Goal: Task Accomplishment & Management: Manage account settings

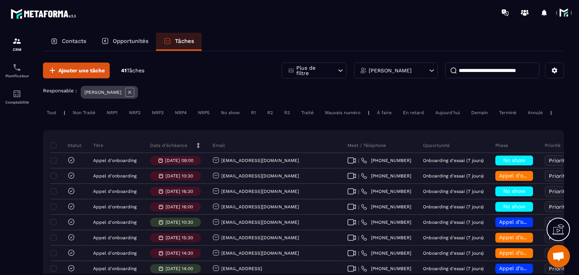
click at [173, 149] on p "Date d’échéance" at bounding box center [168, 146] width 37 height 6
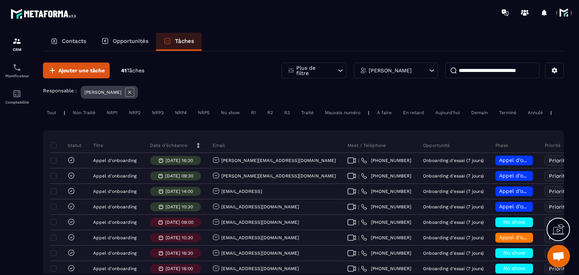
click at [173, 149] on p "Date d’échéance" at bounding box center [168, 146] width 37 height 6
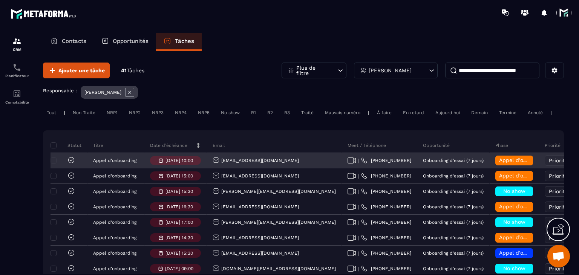
drag, startPoint x: 292, startPoint y: 167, endPoint x: 205, endPoint y: 169, distance: 87.5
click at [205, 169] on tr "Appel d'onboarding [DATE] 10:00 [EMAIL_ADDRESS][DOMAIN_NAME] | [PHONE_NUMBER] O…" at bounding box center [478, 160] width 855 height 15
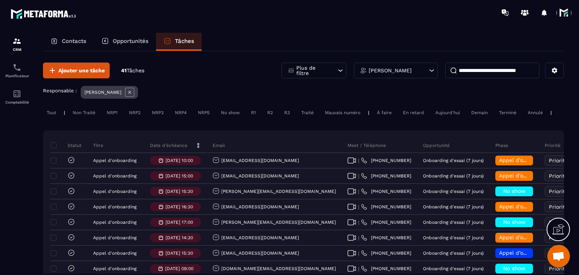
copy tr "[EMAIL_ADDRESS][DOMAIN_NAME]"
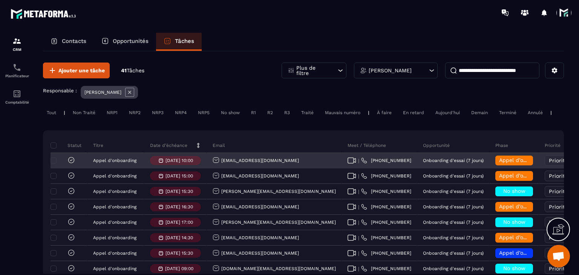
click at [499, 163] on span "Appel d’onboarding terminée" at bounding box center [536, 160] width 75 height 6
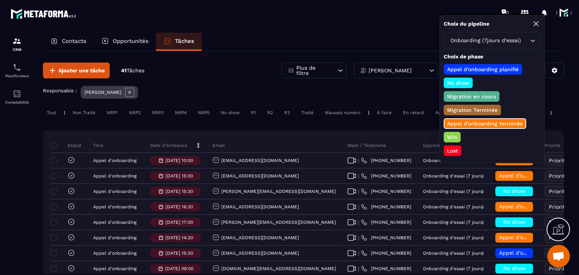
click at [451, 149] on p "Lost" at bounding box center [452, 151] width 13 height 8
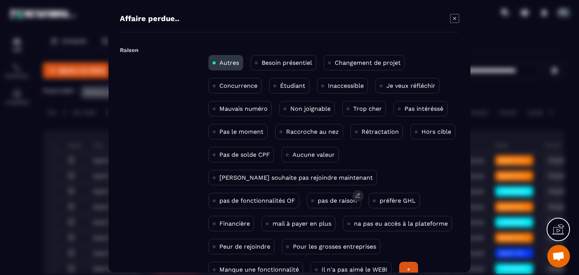
click at [318, 203] on p "pas de raison" at bounding box center [337, 200] width 39 height 7
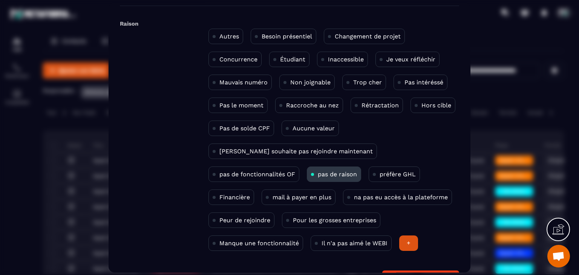
scroll to position [49, 0]
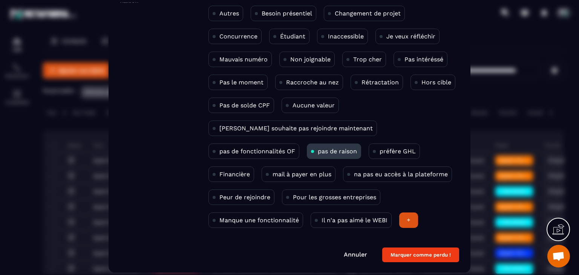
click at [418, 246] on form "Raison Autres Besoin présentiel Changement de projet Concurrence Étudiant Inacc…" at bounding box center [289, 129] width 339 height 268
click at [418, 250] on button "Marquer comme perdu !" at bounding box center [420, 255] width 77 height 15
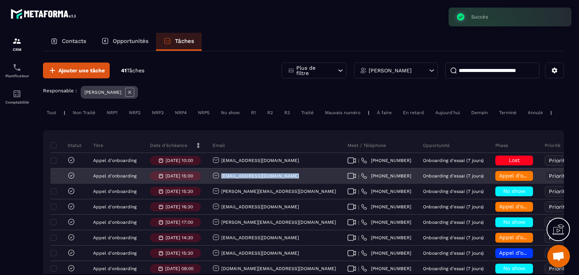
drag, startPoint x: 298, startPoint y: 184, endPoint x: 220, endPoint y: 181, distance: 77.7
click at [220, 181] on div "[EMAIL_ADDRESS][DOMAIN_NAME]" at bounding box center [274, 176] width 135 height 15
copy p "[EMAIL_ADDRESS][DOMAIN_NAME]"
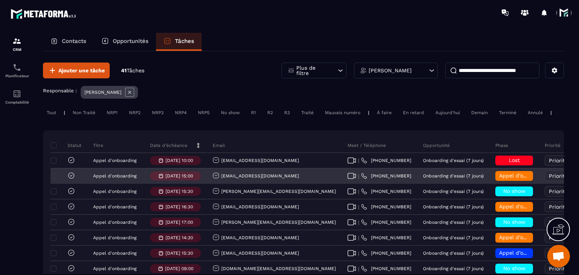
click at [490, 184] on div "Appel d’onboarding terminée" at bounding box center [514, 176] width 49 height 15
click at [499, 179] on span "Appel d’onboarding terminée" at bounding box center [536, 176] width 75 height 6
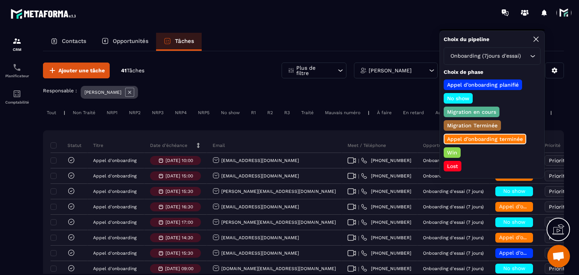
click at [451, 163] on p "Lost" at bounding box center [452, 167] width 13 height 8
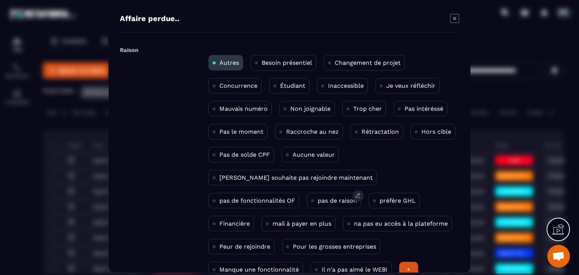
click at [318, 201] on p "pas de raison" at bounding box center [337, 200] width 39 height 7
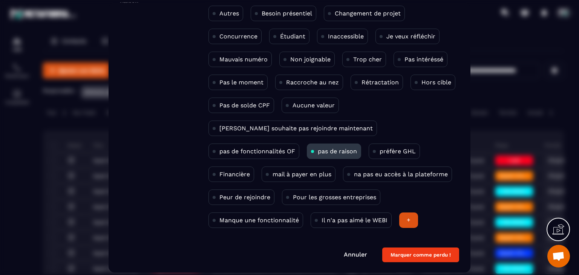
click at [417, 258] on button "Marquer comme perdu !" at bounding box center [420, 255] width 77 height 15
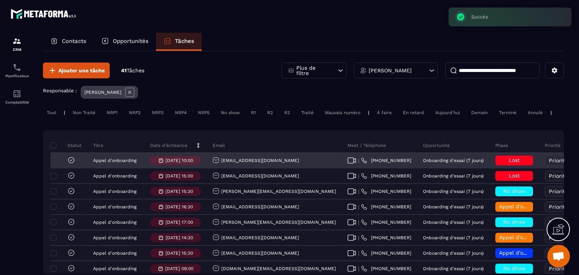
click at [71, 164] on icon at bounding box center [72, 161] width 8 height 8
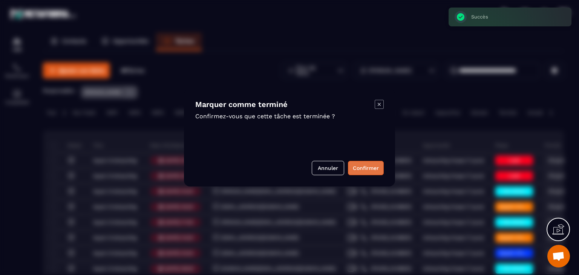
click at [364, 169] on button "Confirmer" at bounding box center [366, 168] width 36 height 14
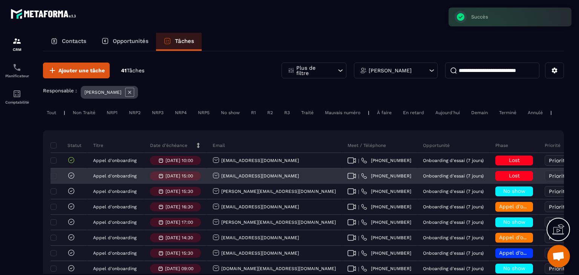
click at [71, 180] on icon at bounding box center [72, 176] width 8 height 8
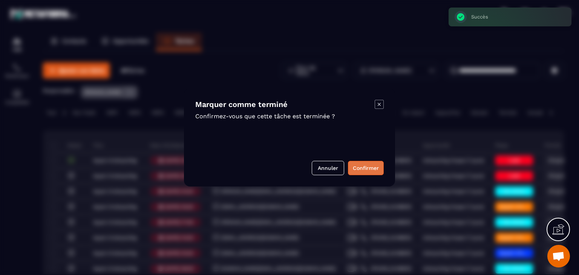
click at [356, 168] on button "Confirmer" at bounding box center [366, 168] width 36 height 14
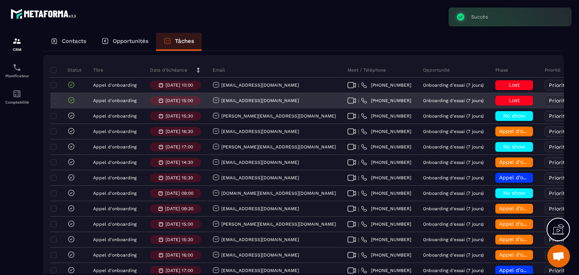
scroll to position [38, 0]
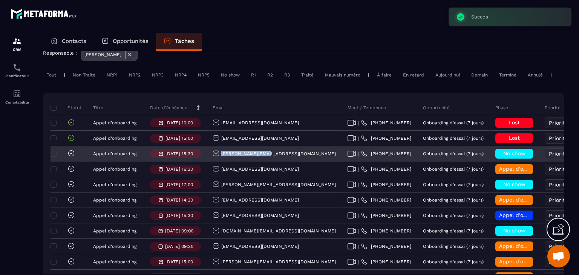
drag, startPoint x: 272, startPoint y: 158, endPoint x: 219, endPoint y: 159, distance: 53.6
click at [219, 159] on div "[PERSON_NAME][EMAIL_ADDRESS][DOMAIN_NAME]" at bounding box center [274, 154] width 135 height 15
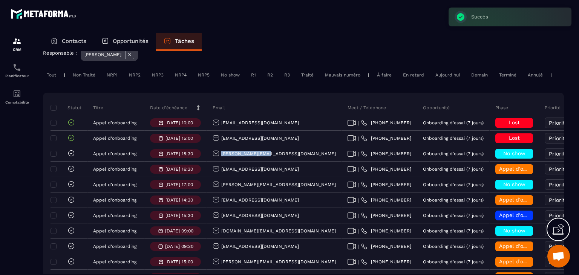
copy p "[PERSON_NAME][EMAIL_ADDRESS][DOMAIN_NAME]"
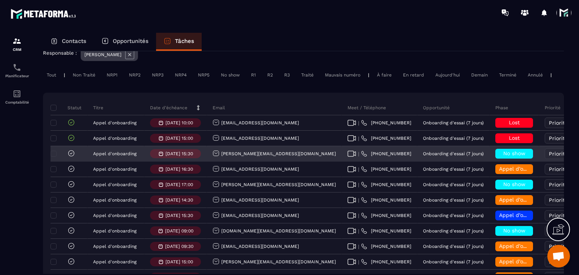
click at [490, 162] on div "No show" at bounding box center [514, 154] width 49 height 15
click at [504, 157] on span "No show" at bounding box center [515, 153] width 22 height 6
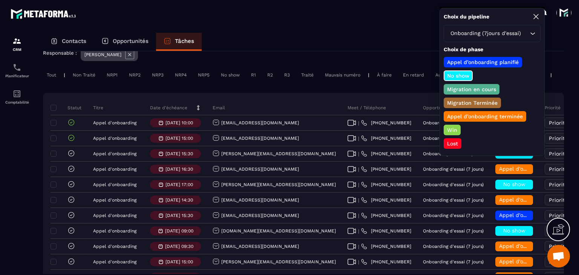
click at [455, 145] on div "Lost" at bounding box center [453, 143] width 18 height 11
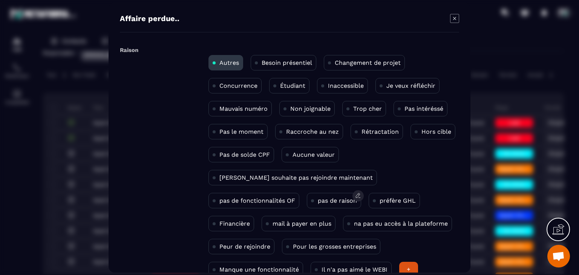
click at [318, 200] on p "pas de raison" at bounding box center [337, 200] width 39 height 7
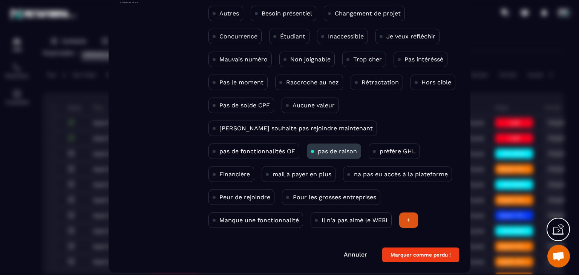
click at [398, 254] on button "Marquer comme perdu !" at bounding box center [420, 255] width 77 height 15
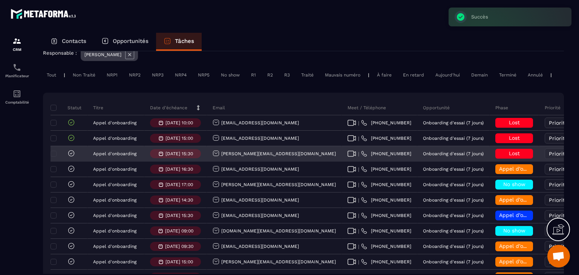
click at [74, 155] on icon at bounding box center [72, 154] width 8 height 8
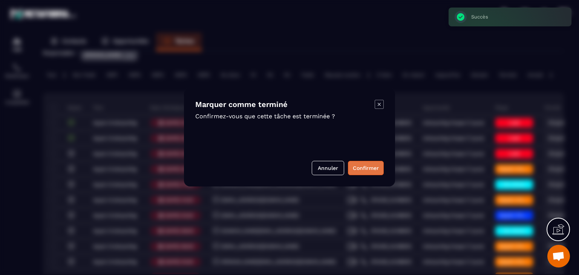
click at [358, 171] on button "Confirmer" at bounding box center [366, 168] width 36 height 14
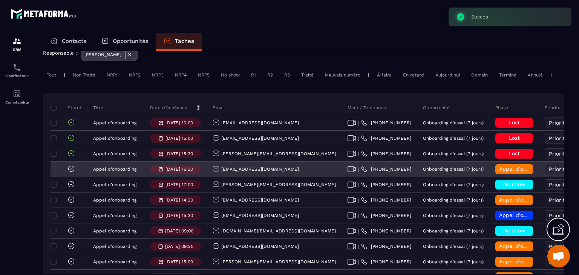
drag, startPoint x: 321, startPoint y: 174, endPoint x: 199, endPoint y: 173, distance: 121.8
click at [199, 173] on tr "Appel d'onboarding [DATE] 16:30 [EMAIL_ADDRESS][DOMAIN_NAME] | [PHONE_NUMBER] O…" at bounding box center [478, 169] width 855 height 15
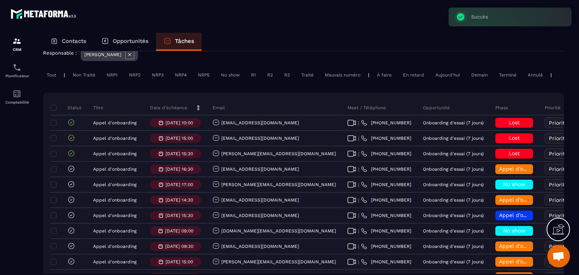
copy tr "[EMAIL_ADDRESS][DOMAIN_NAME]"
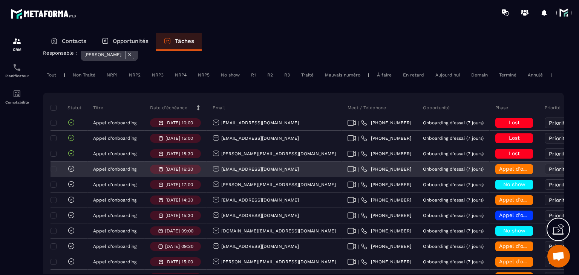
click at [499, 172] on span "Appel d’onboarding terminée" at bounding box center [536, 169] width 75 height 6
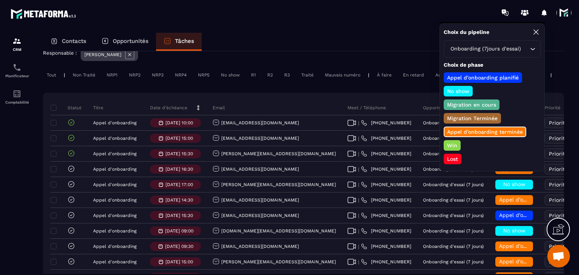
click at [456, 143] on p "Win" at bounding box center [452, 146] width 12 height 8
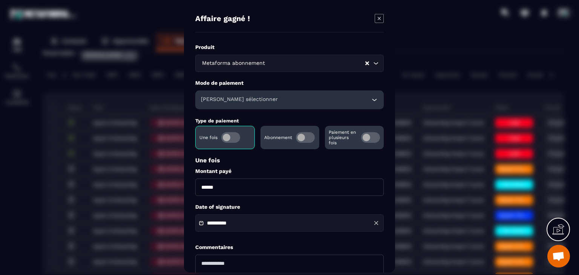
click at [313, 135] on span "Modal window" at bounding box center [305, 137] width 19 height 11
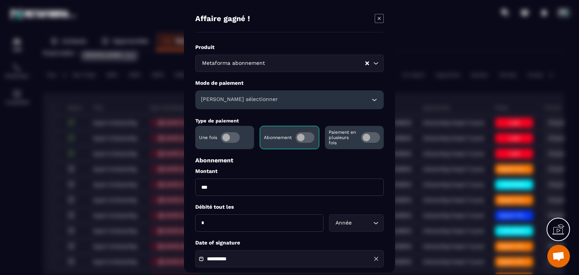
click at [230, 186] on input "***" at bounding box center [289, 187] width 189 height 17
type input "**"
click at [223, 94] on div "[PERSON_NAME] sélectionner" at bounding box center [289, 100] width 189 height 19
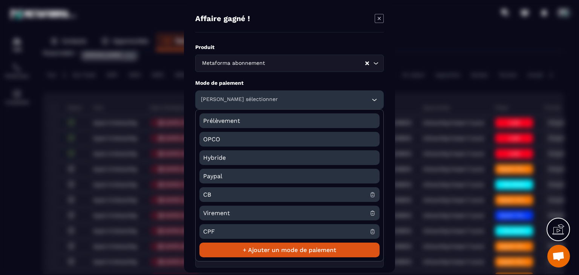
click at [220, 197] on span "CB" at bounding box center [286, 194] width 166 height 15
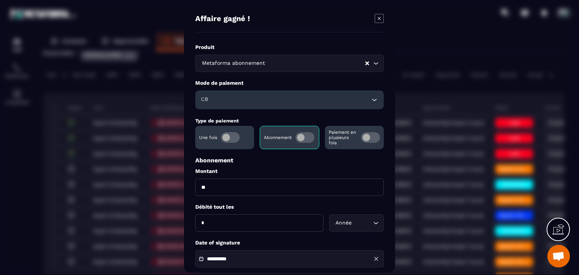
click at [341, 225] on div "Année" at bounding box center [352, 223] width 39 height 8
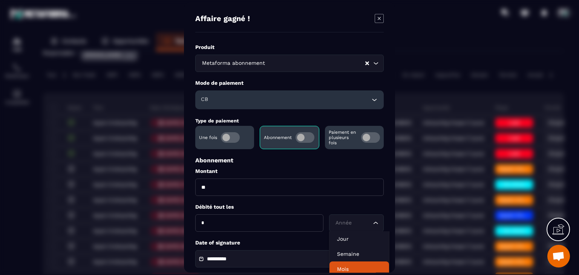
click at [349, 268] on p "Mois" at bounding box center [359, 270] width 45 height 8
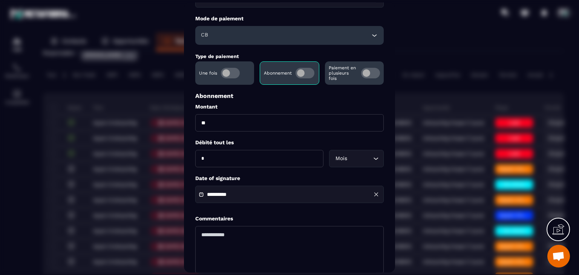
scroll to position [75, 0]
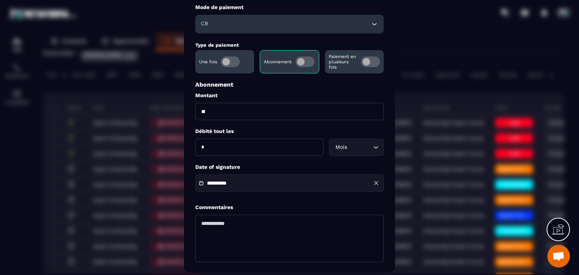
click at [240, 181] on input "**********" at bounding box center [233, 184] width 53 height 6
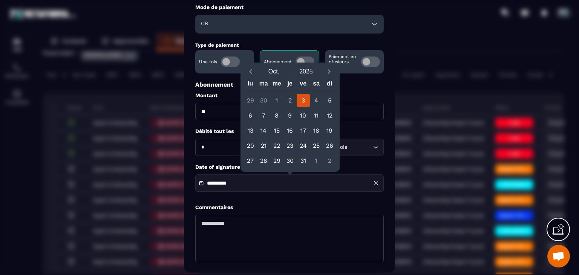
click at [255, 77] on button "Previous month" at bounding box center [251, 72] width 14 height 10
click at [308, 109] on div "12" at bounding box center [303, 115] width 13 height 13
type input "**********"
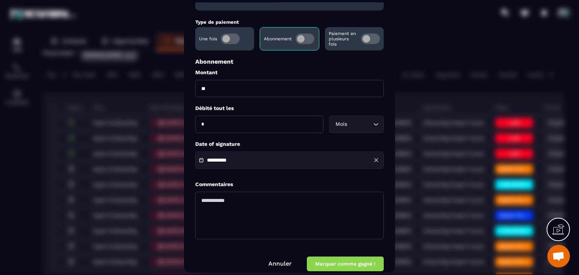
scroll to position [109, 0]
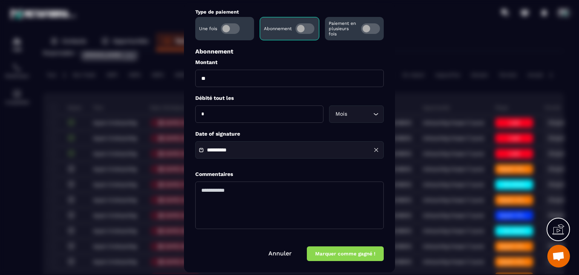
click at [336, 263] on div "**********" at bounding box center [289, 138] width 211 height 270
click at [338, 256] on button "Marquer comme gagné !" at bounding box center [345, 254] width 77 height 15
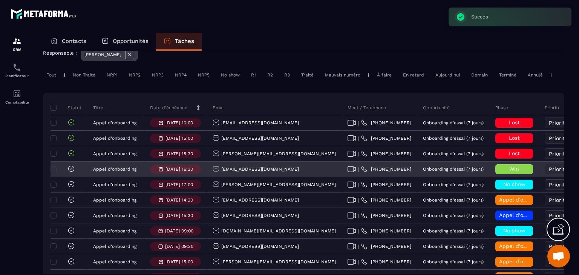
click at [72, 173] on icon at bounding box center [72, 169] width 8 height 8
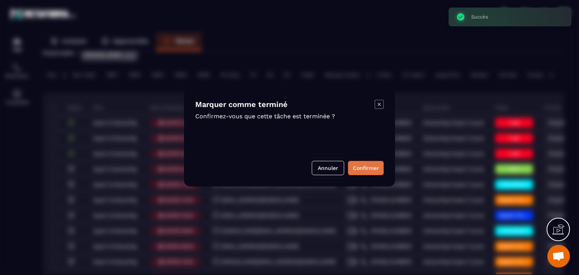
click at [354, 167] on button "Confirmer" at bounding box center [366, 168] width 36 height 14
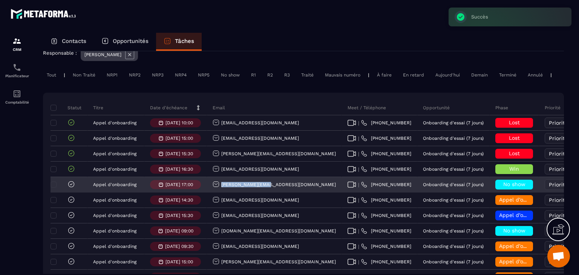
drag, startPoint x: 268, startPoint y: 190, endPoint x: 214, endPoint y: 189, distance: 54.3
click at [214, 189] on div "[PERSON_NAME][EMAIL_ADDRESS][DOMAIN_NAME]" at bounding box center [274, 185] width 135 height 15
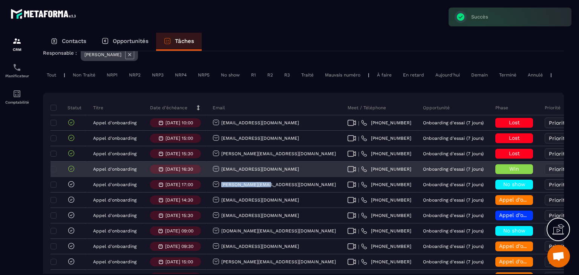
copy p "[PERSON_NAME][EMAIL_ADDRESS][DOMAIN_NAME]"
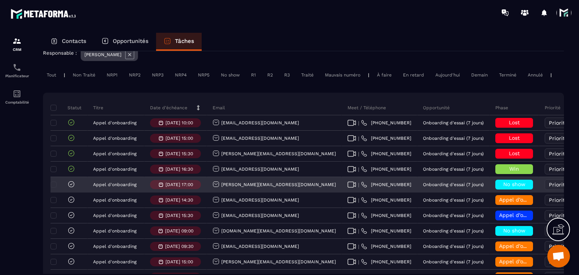
click at [490, 193] on div "No show" at bounding box center [514, 185] width 49 height 15
click at [496, 187] on div "No show" at bounding box center [515, 185] width 38 height 10
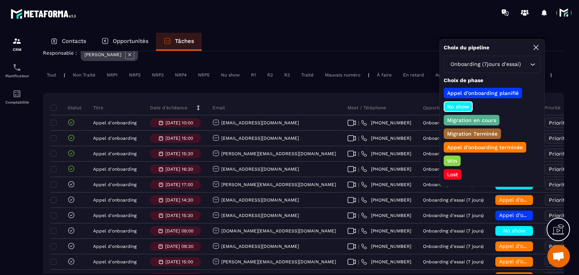
click at [449, 171] on p "Lost" at bounding box center [452, 175] width 13 height 8
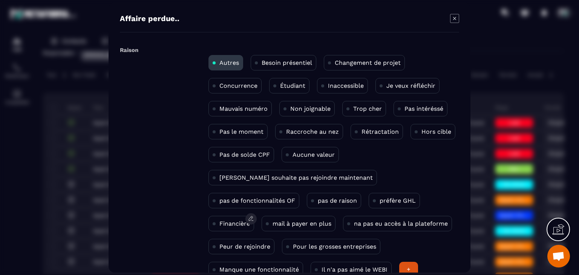
click at [250, 220] on p "Financière" at bounding box center [235, 223] width 31 height 7
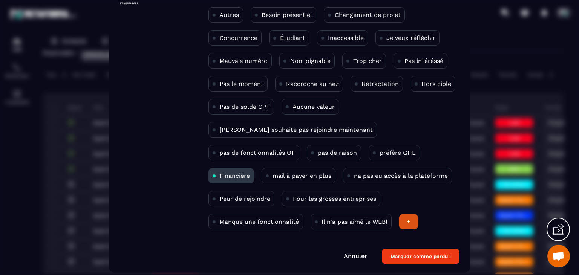
scroll to position [49, 0]
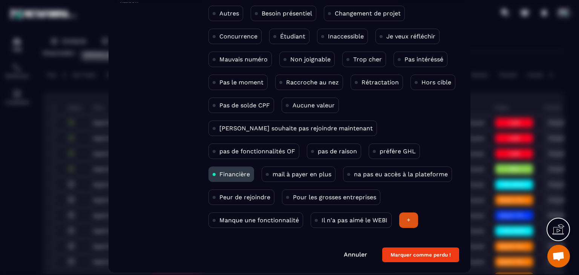
click at [416, 258] on button "Marquer comme perdu !" at bounding box center [420, 255] width 77 height 15
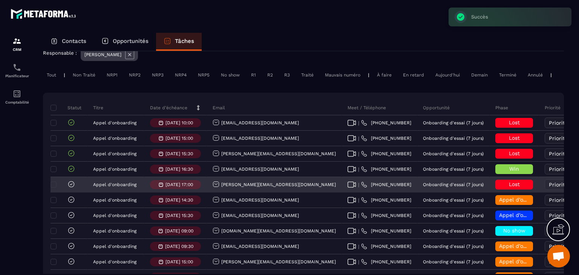
click at [68, 188] on icon at bounding box center [72, 185] width 8 height 8
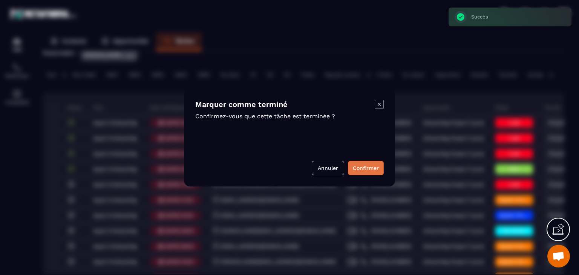
click at [368, 168] on button "Confirmer" at bounding box center [366, 168] width 36 height 14
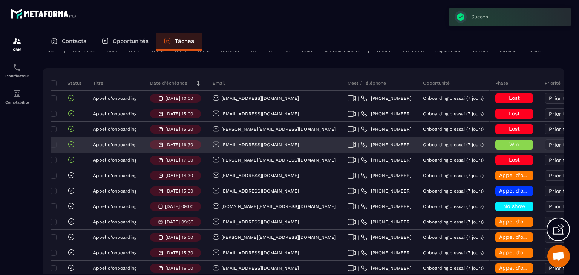
scroll to position [75, 0]
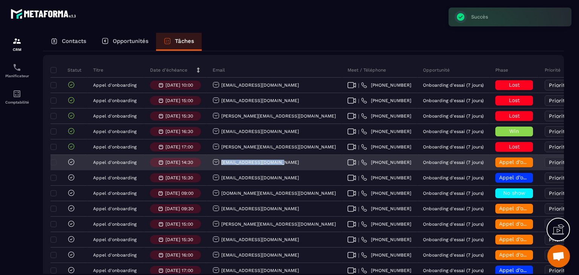
drag, startPoint x: 282, startPoint y: 167, endPoint x: 218, endPoint y: 170, distance: 63.4
click at [218, 170] on div "[EMAIL_ADDRESS][DOMAIN_NAME]" at bounding box center [274, 162] width 135 height 15
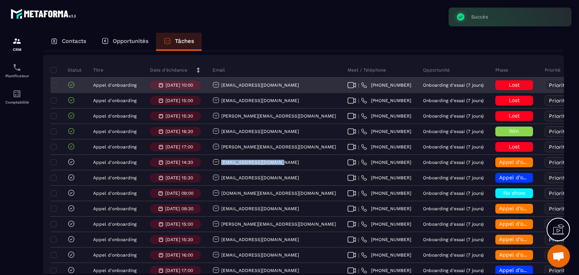
copy p "[EMAIL_ADDRESS][DOMAIN_NAME]"
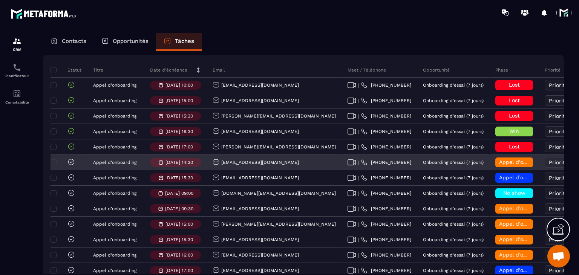
click at [496, 167] on div "Appel d’onboarding terminée" at bounding box center [515, 163] width 38 height 10
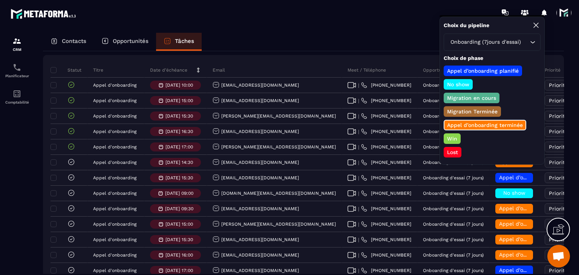
click at [456, 134] on div "Win" at bounding box center [452, 139] width 17 height 11
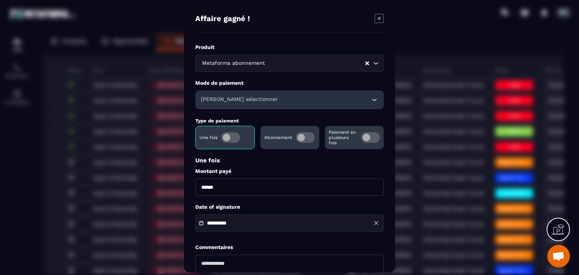
click at [305, 139] on span "Modal window" at bounding box center [305, 137] width 19 height 11
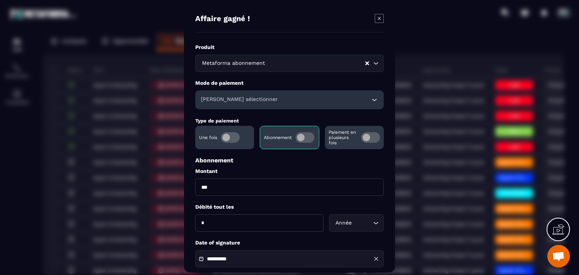
click at [270, 107] on div "[PERSON_NAME] sélectionner" at bounding box center [289, 100] width 189 height 19
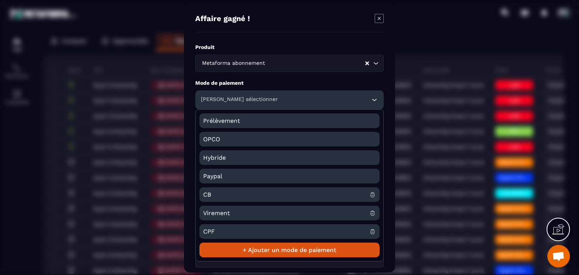
click at [213, 191] on span "CB" at bounding box center [286, 194] width 166 height 15
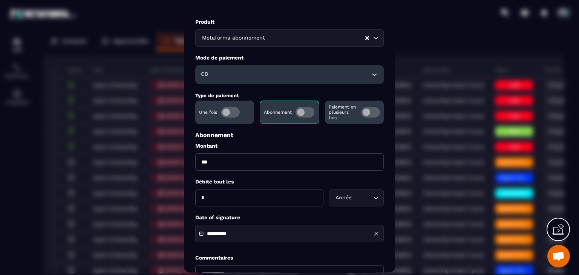
scroll to position [38, 0]
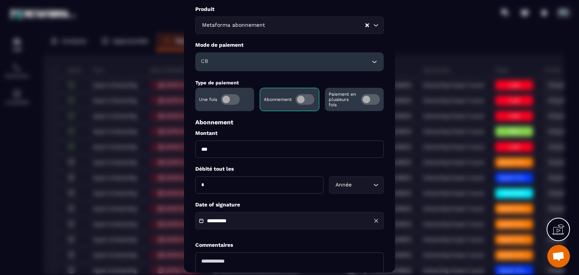
click at [276, 221] on div "**********" at bounding box center [289, 221] width 189 height 17
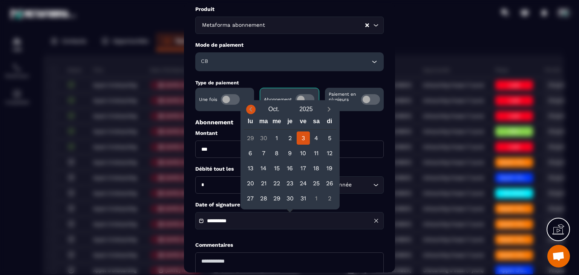
click at [250, 111] on icon "Previous month" at bounding box center [251, 110] width 8 height 8
click at [291, 156] on div "11" at bounding box center [290, 153] width 13 height 13
type input "**********"
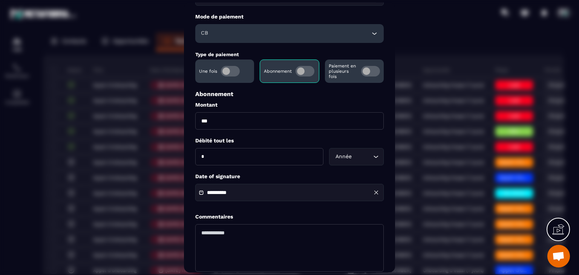
scroll to position [109, 0]
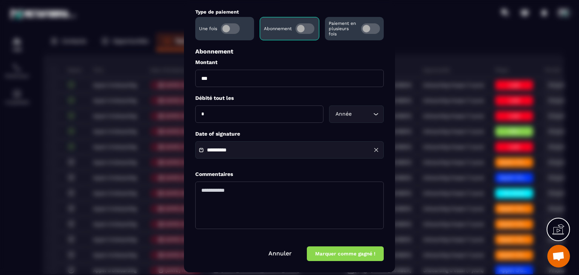
click at [343, 260] on button "Marquer comme gagné !" at bounding box center [345, 254] width 77 height 15
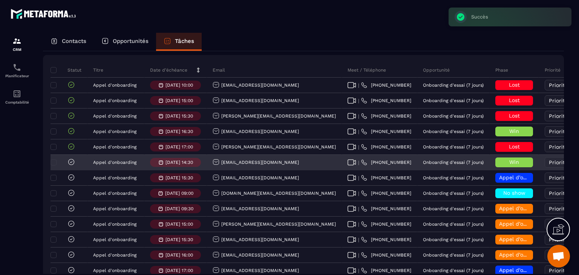
click at [71, 166] on icon at bounding box center [72, 162] width 8 height 8
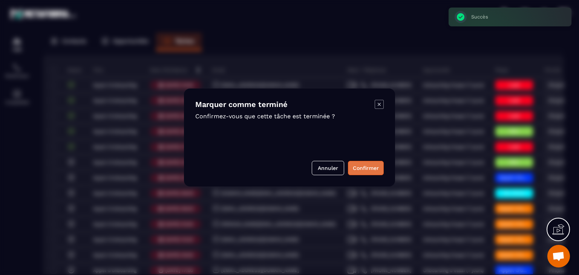
click at [369, 170] on button "Confirmer" at bounding box center [366, 168] width 36 height 14
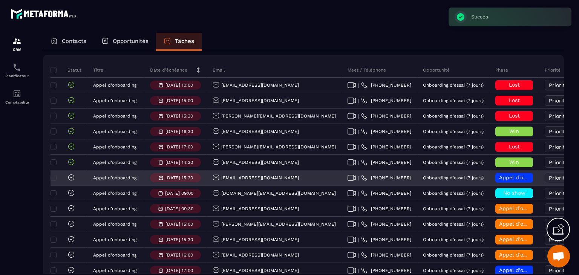
drag, startPoint x: 294, startPoint y: 184, endPoint x: 214, endPoint y: 184, distance: 80.3
click at [214, 184] on div "[EMAIL_ADDRESS][DOMAIN_NAME]" at bounding box center [274, 178] width 135 height 15
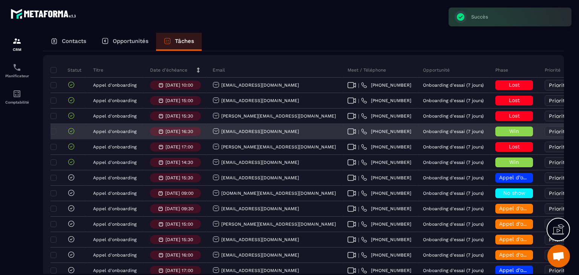
copy p "[EMAIL_ADDRESS][DOMAIN_NAME]"
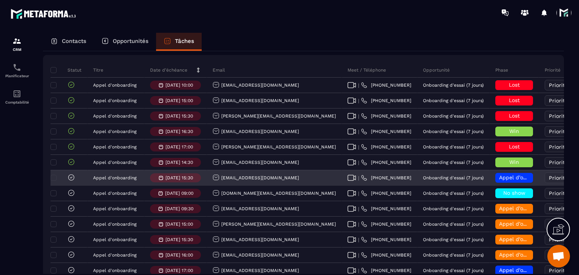
click at [496, 180] on div "Appel d’onboarding planifié" at bounding box center [515, 178] width 38 height 10
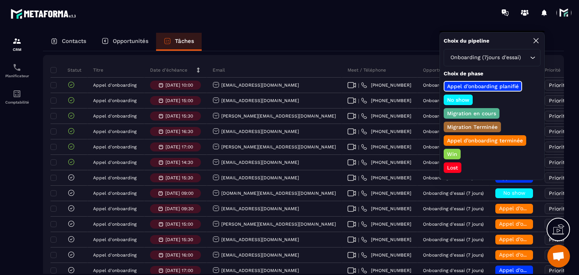
click at [457, 149] on div "Win" at bounding box center [452, 154] width 17 height 11
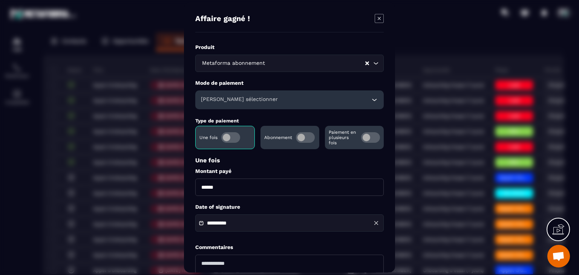
click at [312, 135] on span "Modal window" at bounding box center [305, 137] width 19 height 11
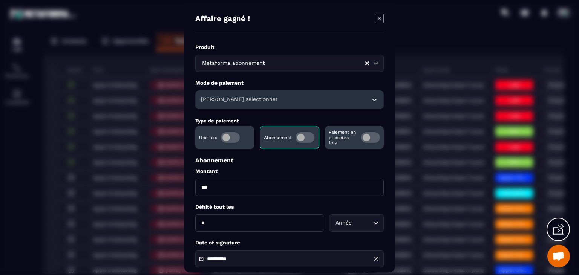
click at [368, 139] on span "Modal window" at bounding box center [370, 137] width 19 height 11
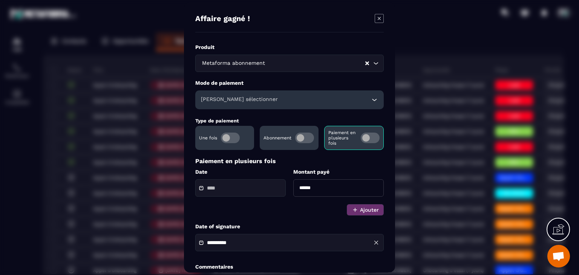
click at [283, 94] on div "[PERSON_NAME] sélectionner" at bounding box center [289, 100] width 189 height 19
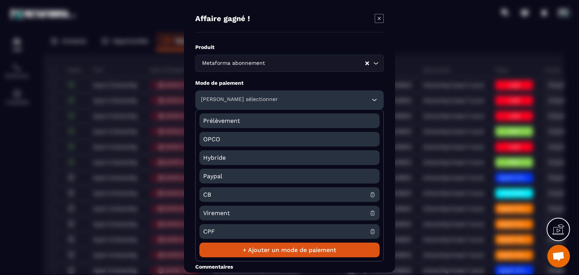
click at [219, 190] on span "CB" at bounding box center [286, 194] width 166 height 15
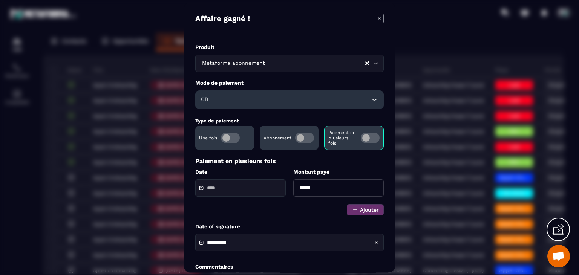
click at [338, 188] on input "******" at bounding box center [338, 188] width 91 height 17
click at [364, 209] on button "Ajouter" at bounding box center [365, 209] width 37 height 11
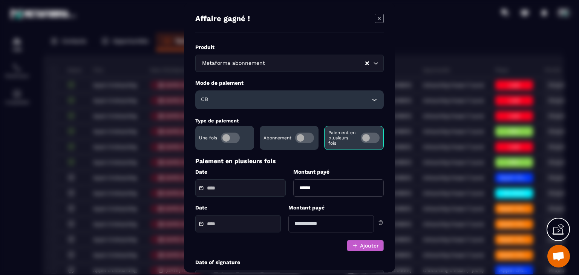
click at [367, 245] on button "Ajouter" at bounding box center [365, 245] width 37 height 11
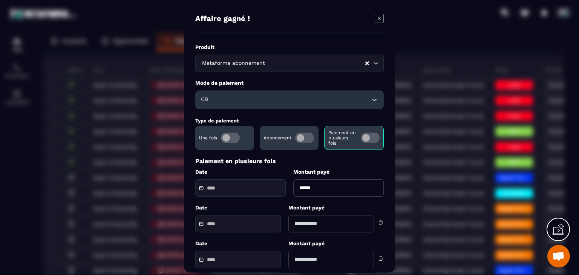
click at [321, 192] on input "******" at bounding box center [338, 188] width 91 height 17
type input "******"
click at [304, 226] on input "Modal window" at bounding box center [332, 223] width 86 height 17
type input "******"
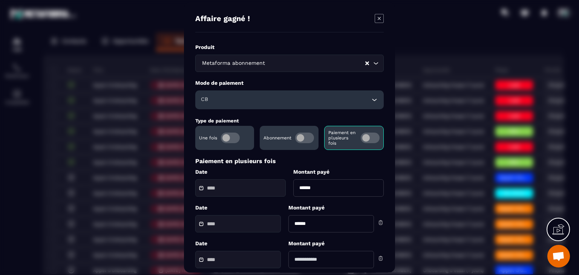
click at [350, 260] on input "Modal window" at bounding box center [332, 259] width 86 height 17
type input "******"
click at [225, 192] on div "Modal window" at bounding box center [240, 188] width 91 height 17
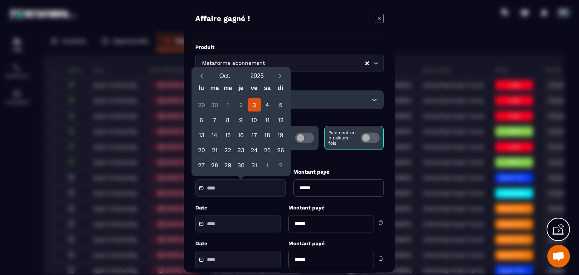
click at [253, 106] on div "3" at bounding box center [254, 104] width 13 height 13
type input "**********"
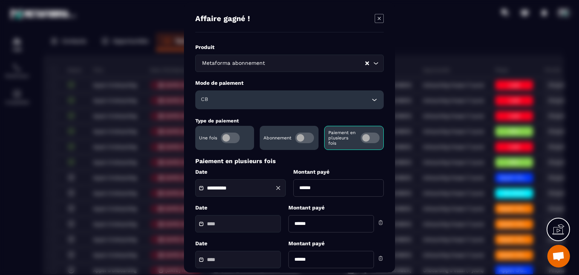
click at [215, 222] on input "Modal window" at bounding box center [233, 224] width 53 height 6
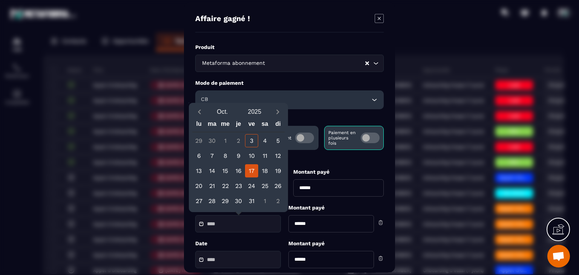
click at [256, 167] on div "17" at bounding box center [251, 170] width 13 height 13
type input "**********"
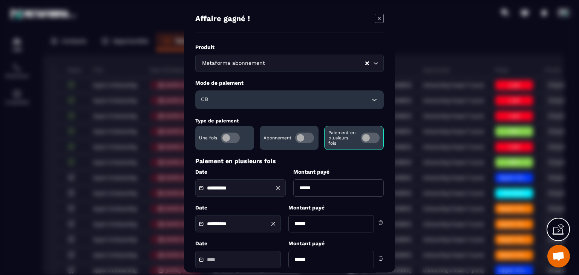
click at [231, 264] on div "Modal window" at bounding box center [238, 259] width 86 height 17
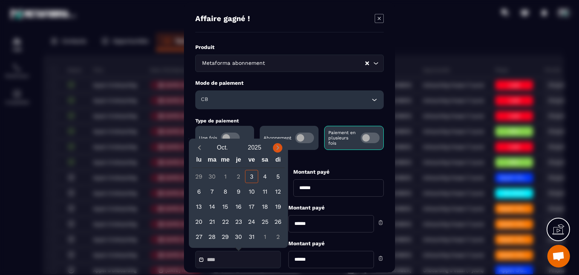
click at [278, 146] on icon "Next month" at bounding box center [278, 148] width 8 height 8
click at [201, 225] on div "17" at bounding box center [198, 221] width 13 height 13
type input "**********"
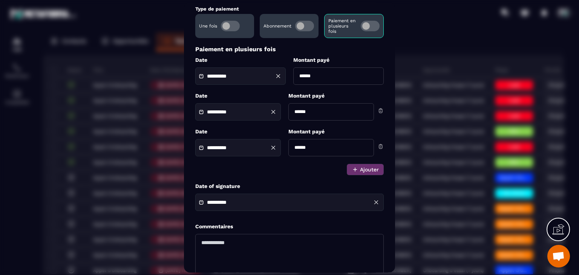
scroll to position [151, 0]
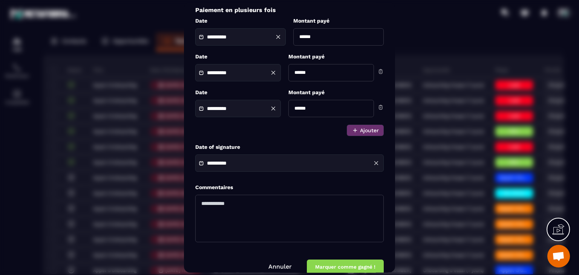
click at [242, 169] on div "**********" at bounding box center [289, 163] width 189 height 17
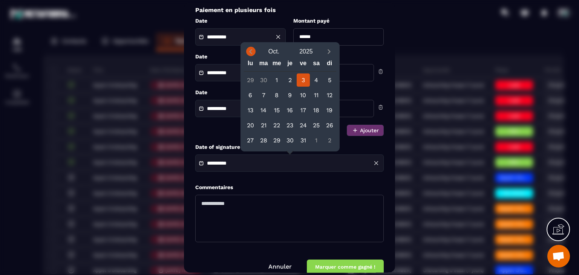
click at [251, 47] on span "Previous month" at bounding box center [250, 51] width 9 height 9
click at [278, 107] on div "17" at bounding box center [276, 110] width 13 height 13
type input "**********"
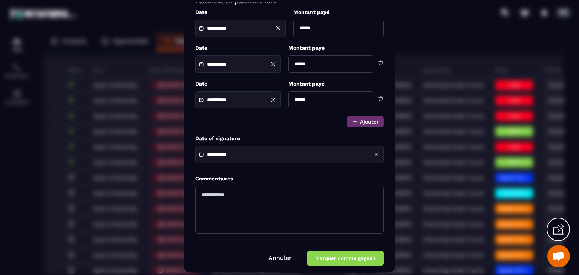
scroll to position [164, 0]
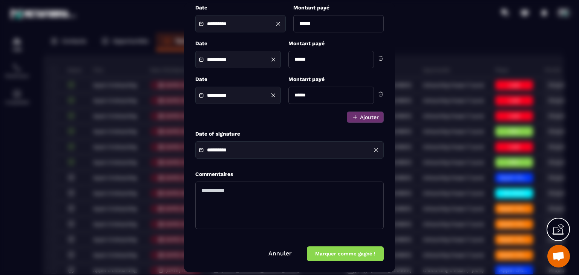
click at [341, 256] on button "Marquer comme gagné !" at bounding box center [345, 254] width 77 height 15
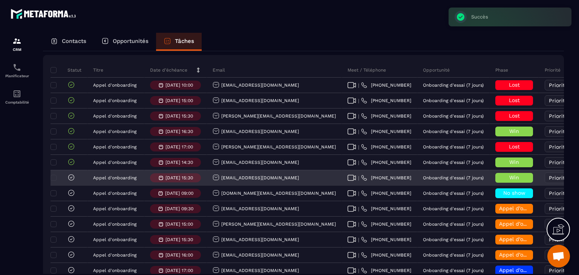
click at [71, 181] on icon at bounding box center [72, 178] width 8 height 8
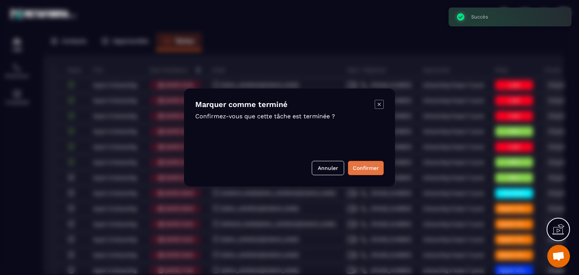
click at [352, 166] on button "Confirmer" at bounding box center [366, 168] width 36 height 14
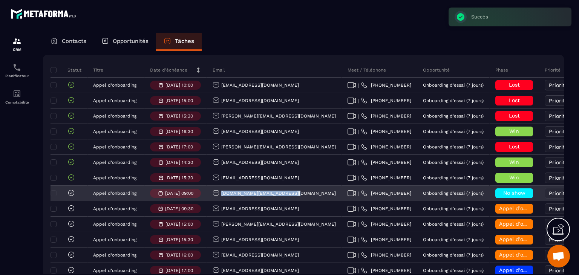
drag, startPoint x: 302, startPoint y: 197, endPoint x: 217, endPoint y: 203, distance: 85.1
click at [217, 201] on div "[DOMAIN_NAME][EMAIL_ADDRESS][DOMAIN_NAME]" at bounding box center [274, 193] width 135 height 15
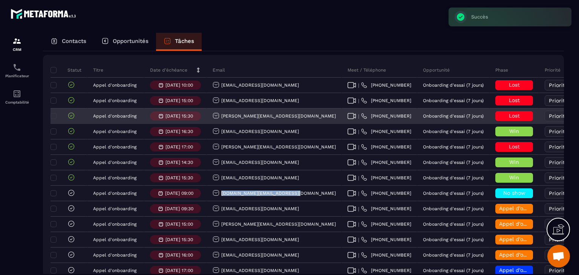
copy p "[DOMAIN_NAME][EMAIL_ADDRESS][DOMAIN_NAME]"
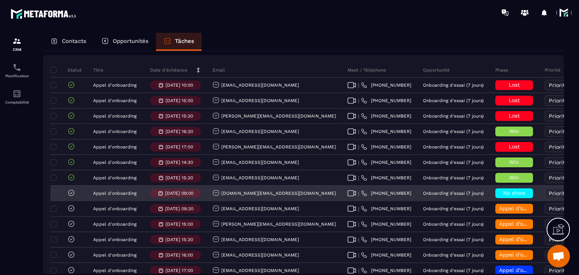
click at [496, 195] on div "No show" at bounding box center [515, 194] width 38 height 10
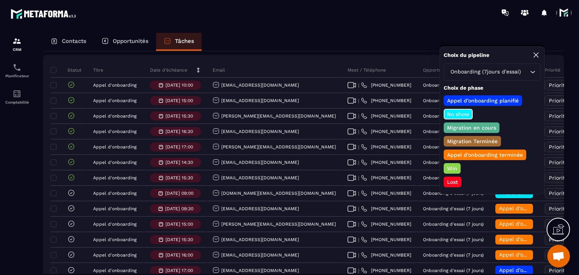
click at [453, 179] on p "Lost" at bounding box center [452, 182] width 13 height 8
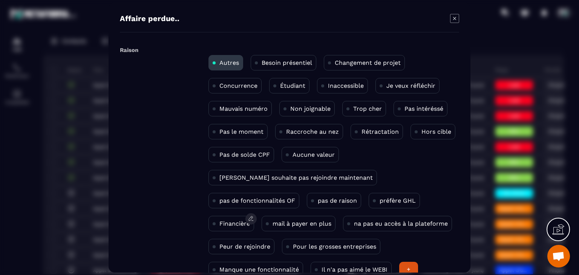
click at [250, 220] on p "Financière" at bounding box center [235, 223] width 31 height 7
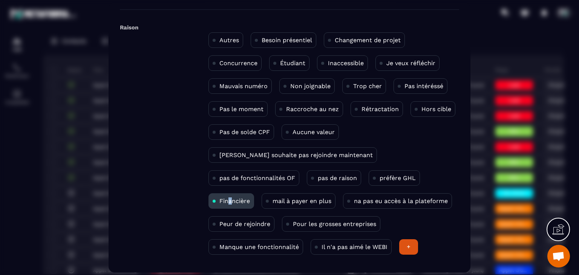
scroll to position [49, 0]
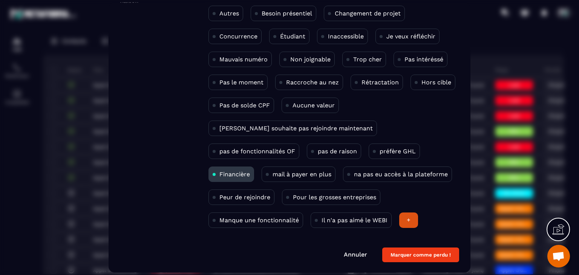
click at [426, 266] on div "Affaire perdue.. Raison Autres Besoin présentiel Changement de projet Concurren…" at bounding box center [290, 138] width 362 height 270
click at [424, 258] on button "Marquer comme perdu !" at bounding box center [420, 255] width 77 height 15
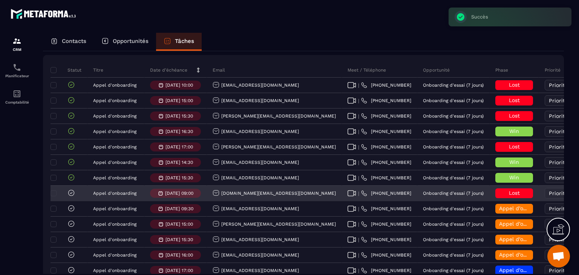
click at [72, 197] on icon at bounding box center [72, 193] width 8 height 8
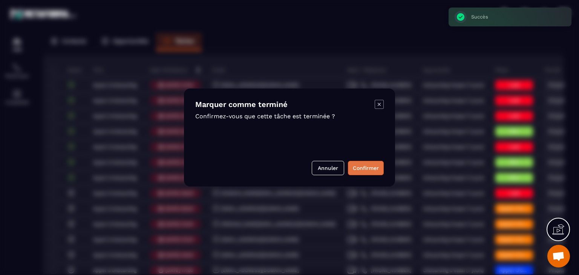
click at [362, 171] on button "Confirmer" at bounding box center [366, 168] width 36 height 14
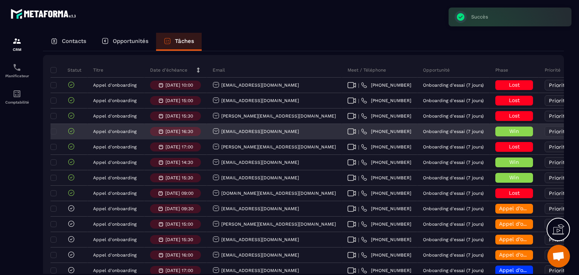
scroll to position [0, 0]
